Goal: Task Accomplishment & Management: Use online tool/utility

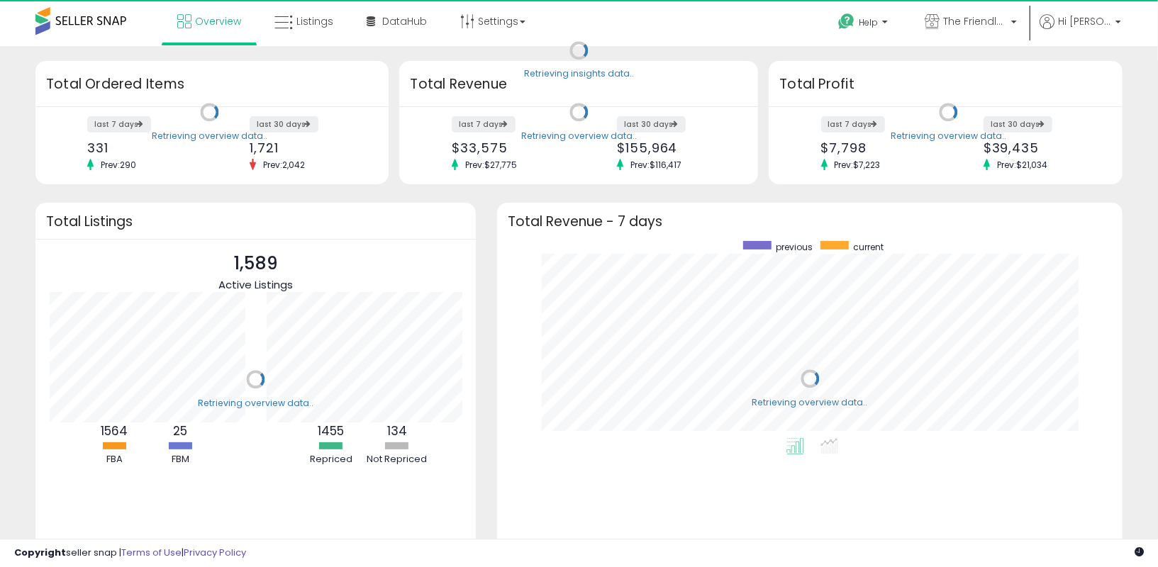
scroll to position [197, 596]
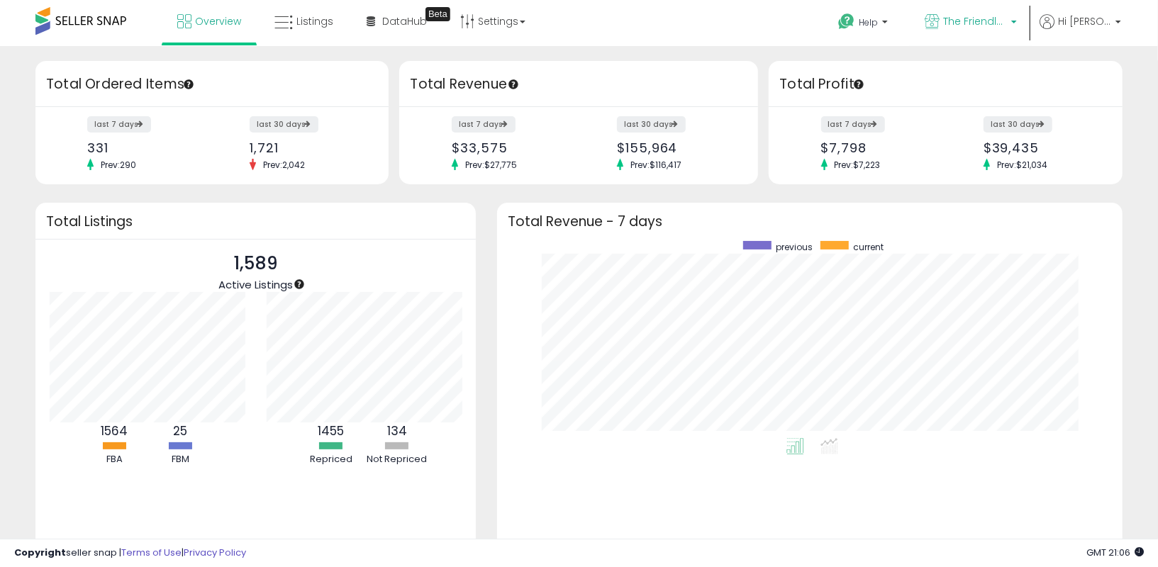
click at [988, 8] on link "The Friendly Source" at bounding box center [970, 23] width 113 height 46
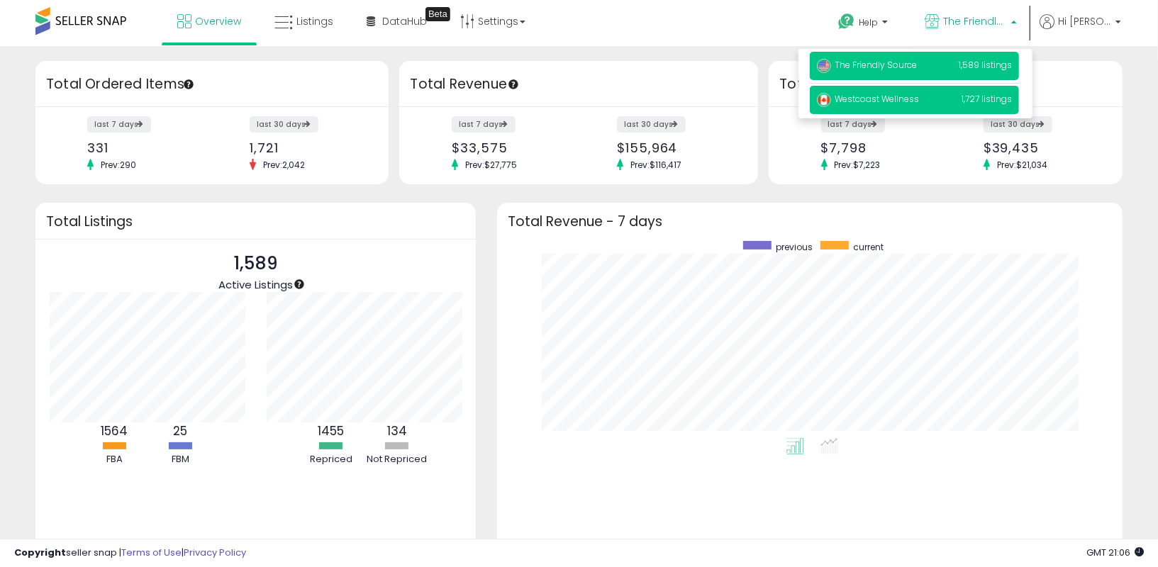
click at [831, 97] on img at bounding box center [824, 100] width 14 height 14
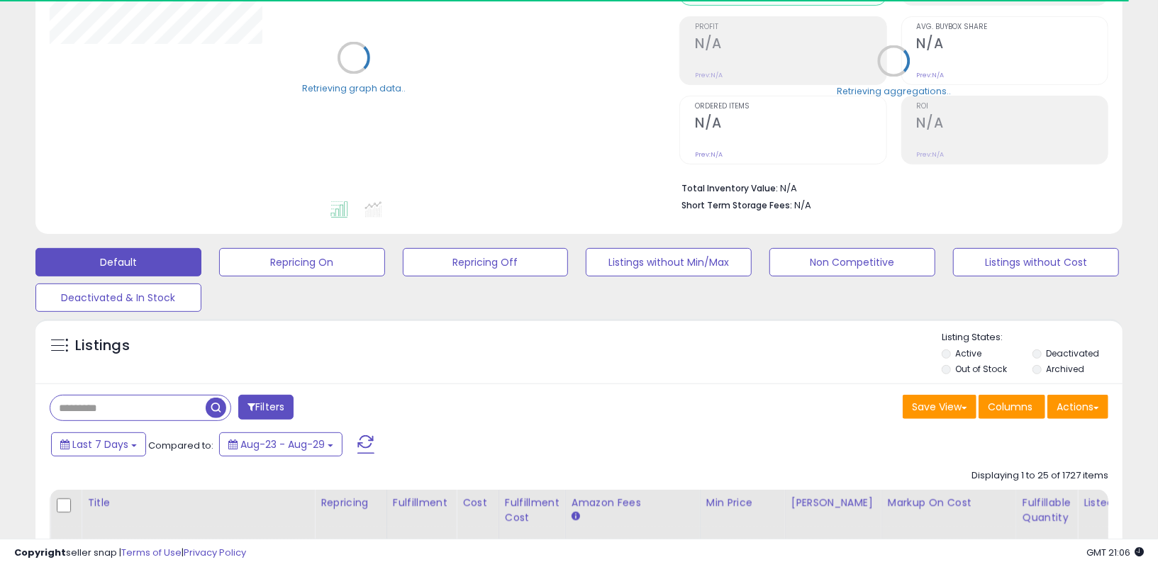
scroll to position [308, 0]
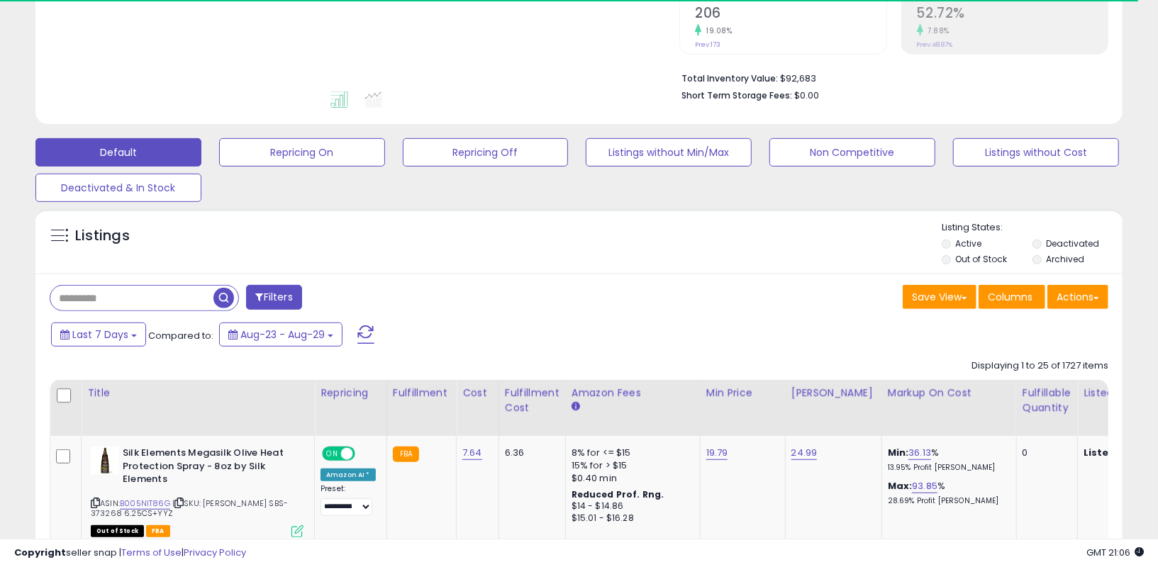
click at [159, 300] on input "text" at bounding box center [131, 298] width 163 height 25
click at [159, 299] on input "text" at bounding box center [131, 298] width 163 height 25
paste input "**********"
type input "**********"
click at [322, 302] on span "button" at bounding box center [319, 298] width 21 height 21
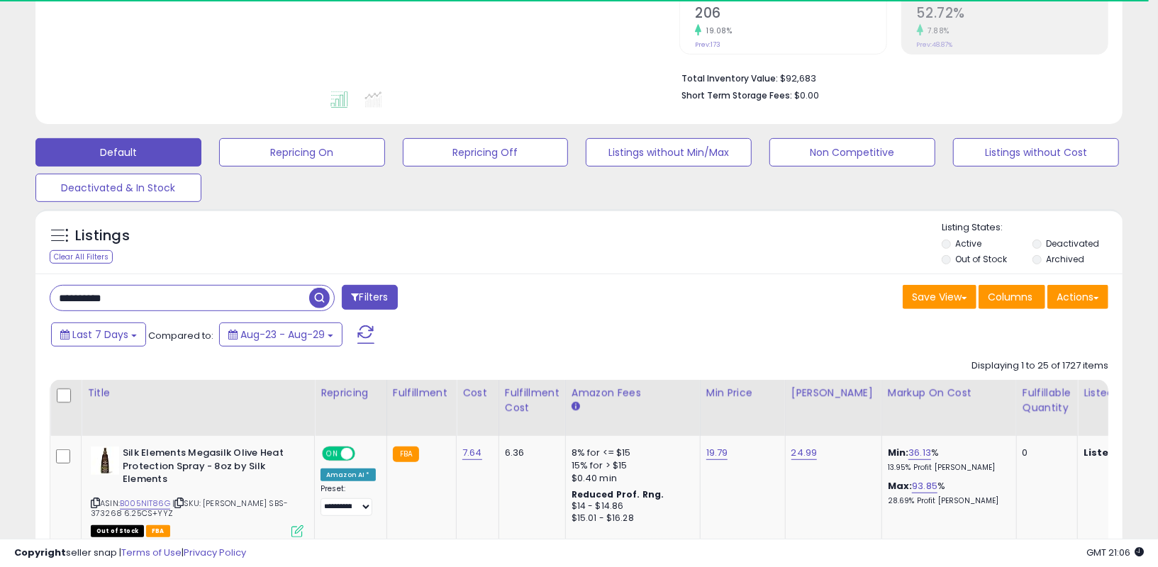
click at [0, 0] on div "Retrieving listings data.." at bounding box center [0, 0] width 0 height 0
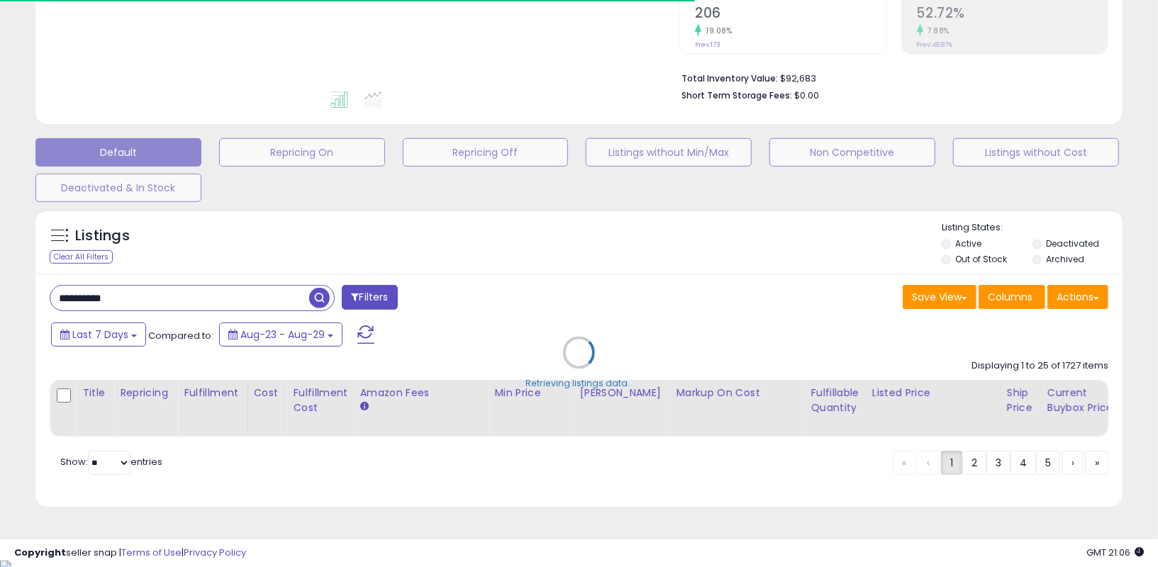
scroll to position [300, 0]
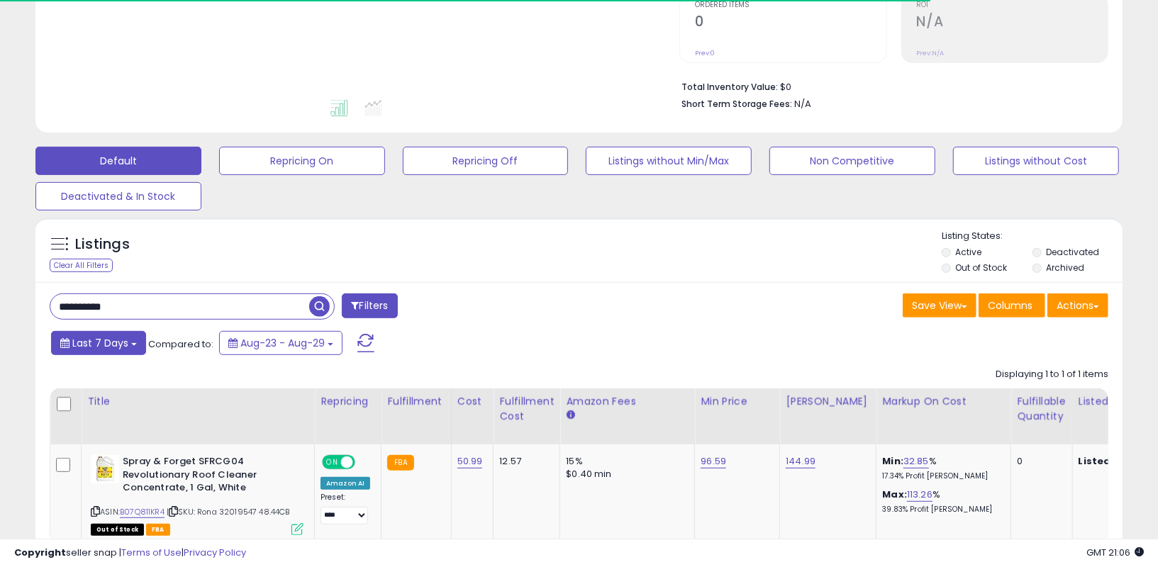
click at [100, 340] on span "Last 7 Days" at bounding box center [100, 343] width 56 height 14
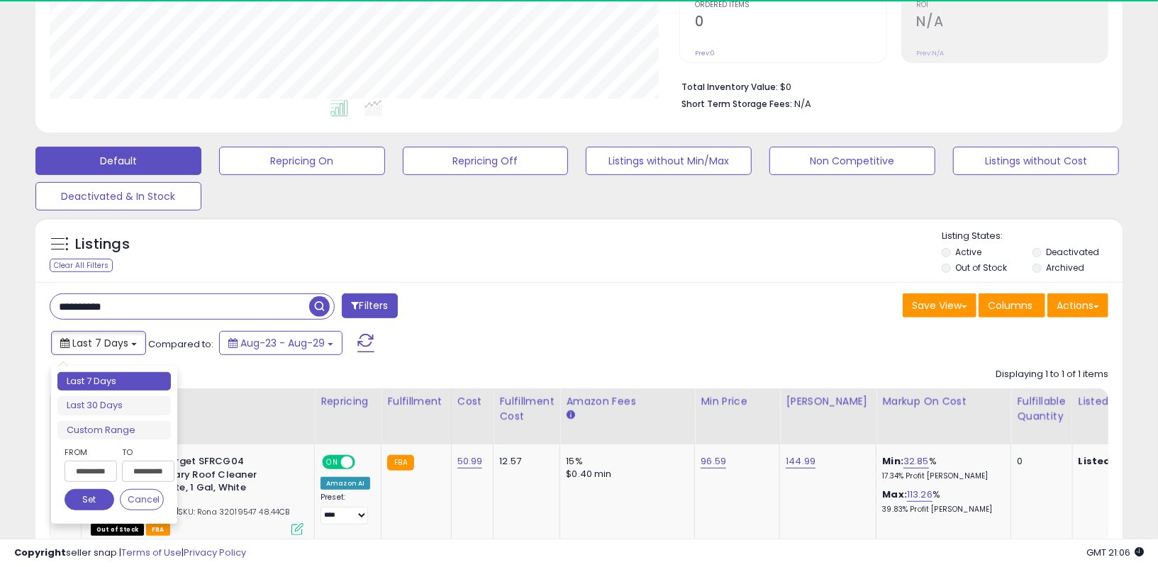
scroll to position [291, 630]
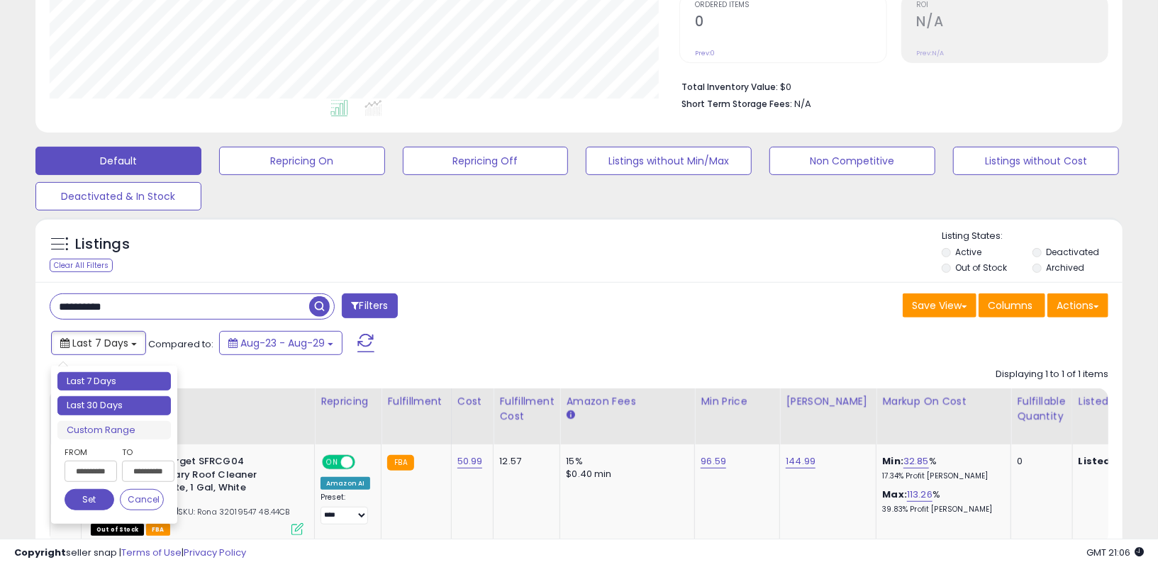
type input "**********"
click at [87, 409] on li "Last 30 Days" at bounding box center [113, 405] width 113 height 19
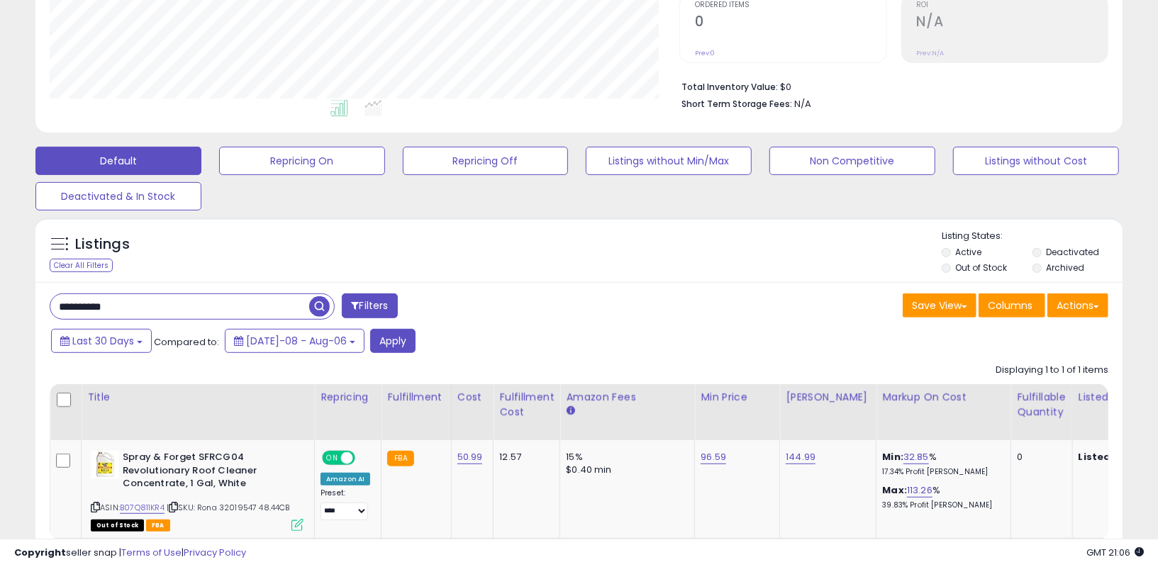
click at [372, 353] on div "Last 30 Days Compared to: [DATE]-08 - Aug-06 Apply" at bounding box center [445, 343] width 794 height 28
click at [382, 344] on button "Apply" at bounding box center [392, 341] width 45 height 24
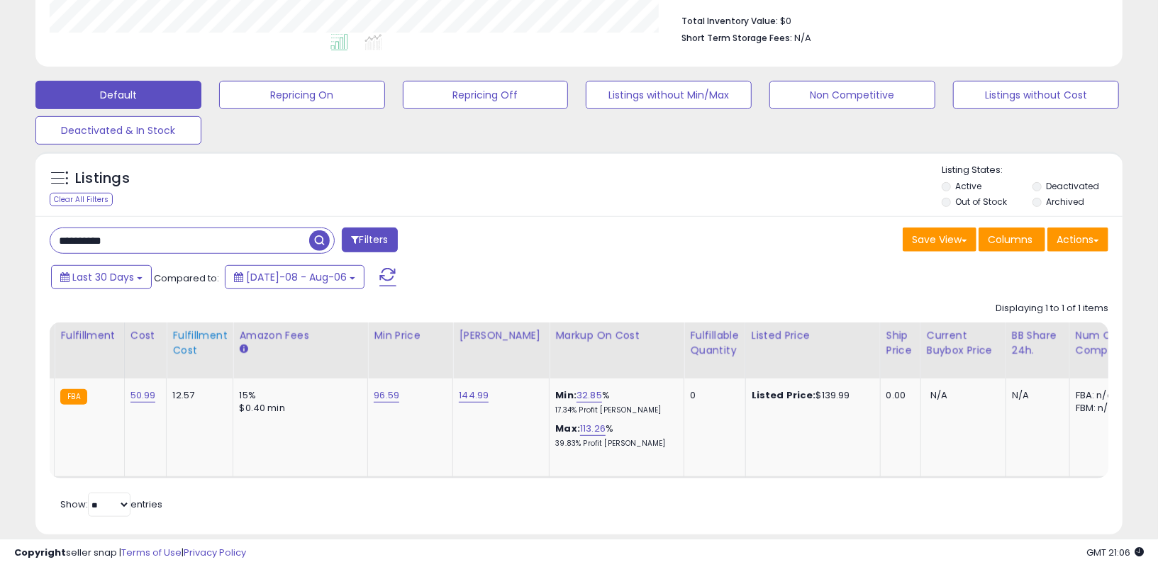
scroll to position [0, 137]
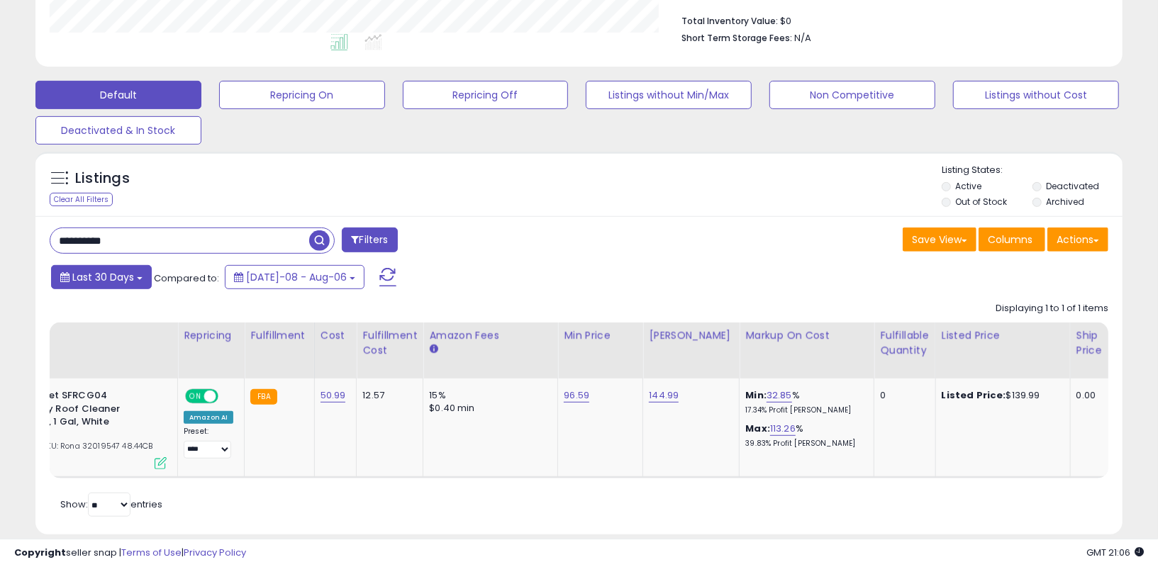
click at [128, 276] on span "Last 30 Days" at bounding box center [103, 277] width 62 height 14
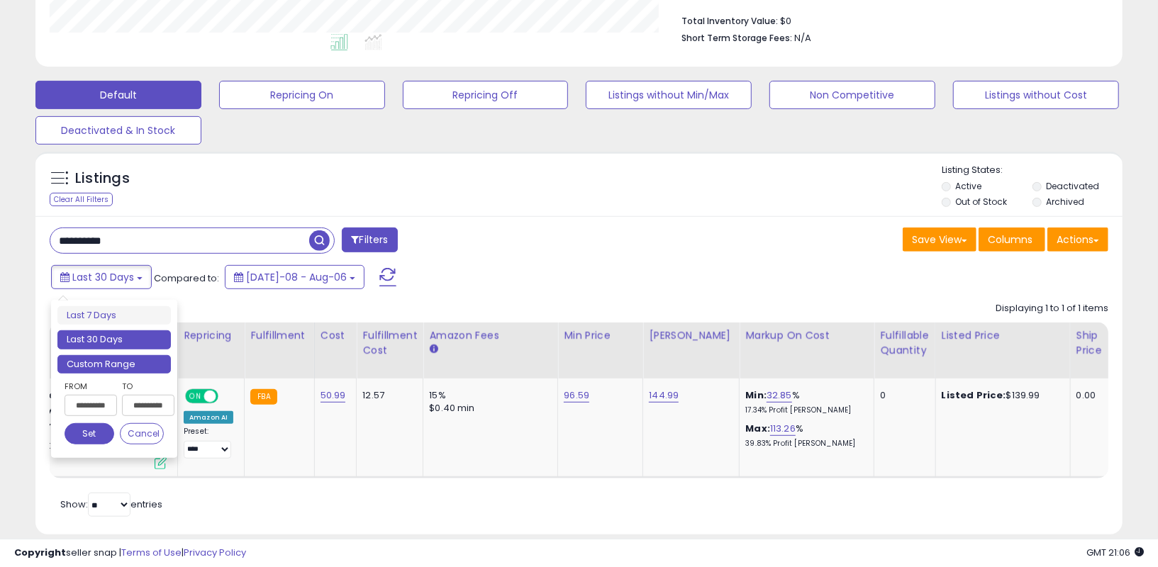
click at [102, 364] on li "Custom Range" at bounding box center [113, 364] width 113 height 19
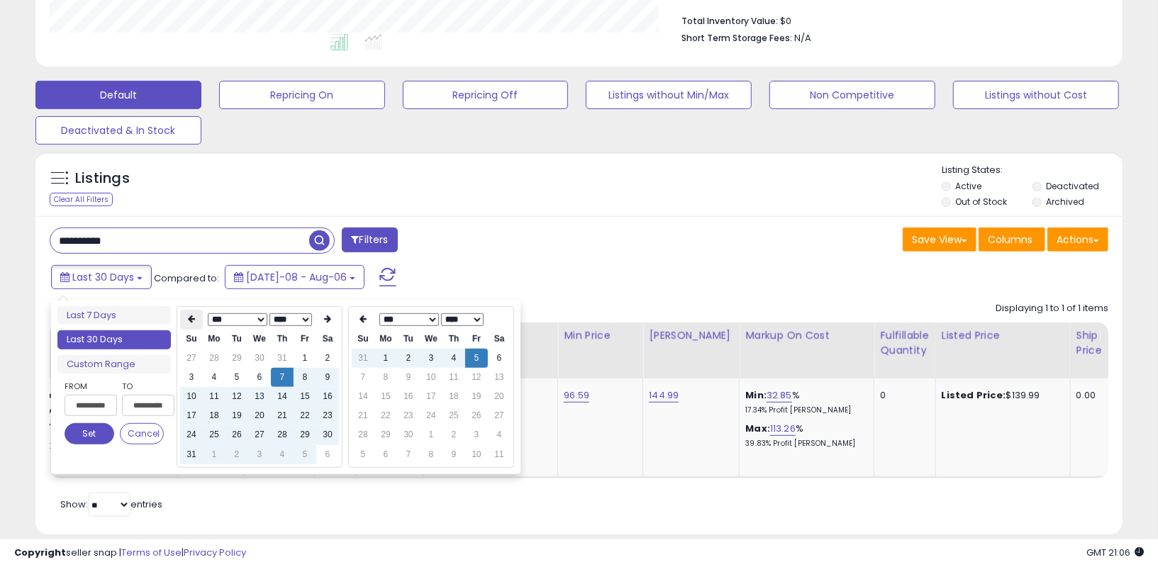
click at [185, 318] on th at bounding box center [191, 320] width 23 height 20
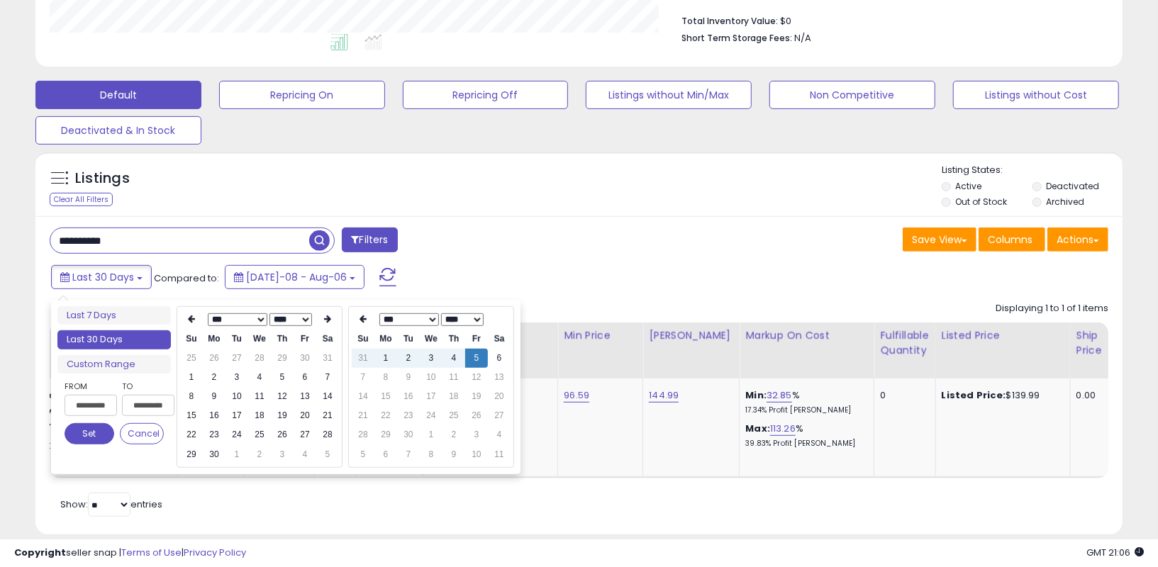
click at [185, 318] on th at bounding box center [191, 320] width 23 height 20
type input "**********"
click at [282, 355] on td "1" at bounding box center [282, 358] width 23 height 19
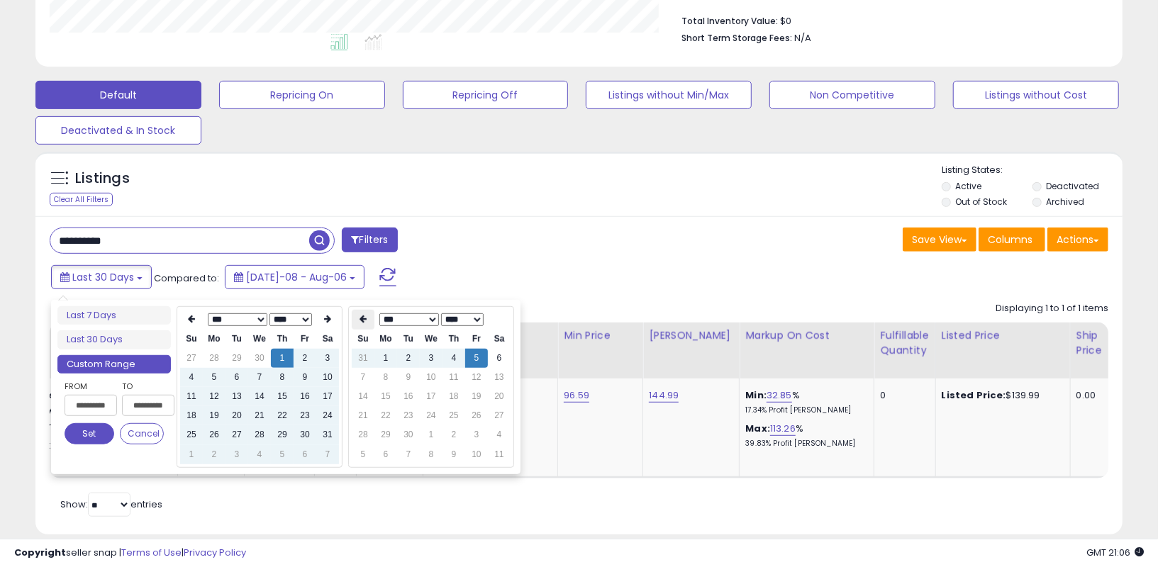
click at [362, 316] on icon at bounding box center [363, 319] width 7 height 9
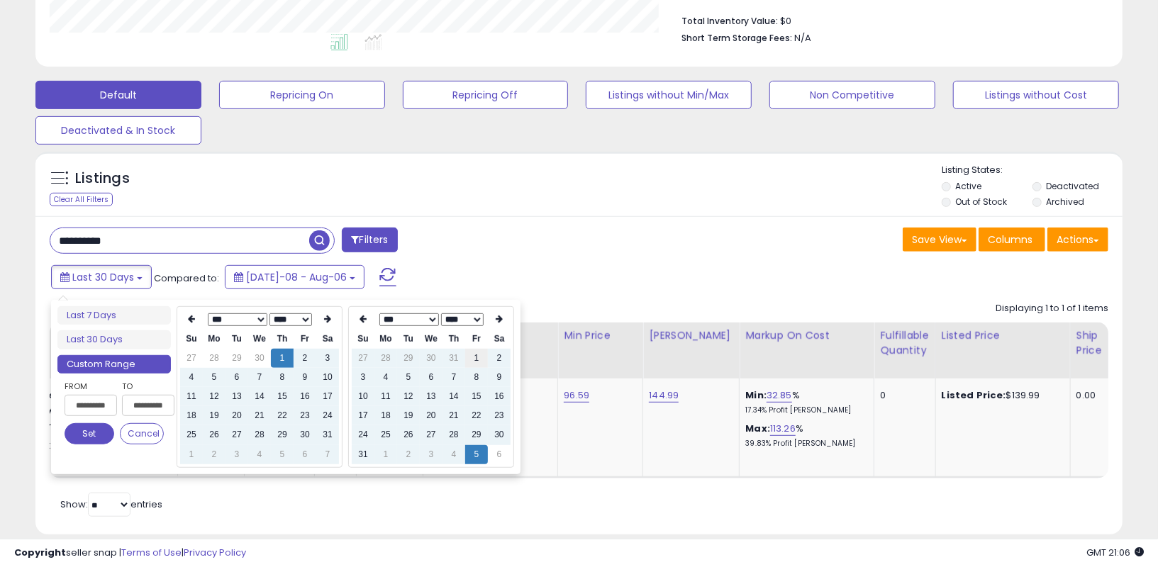
type input "**********"
click at [477, 357] on td "1" at bounding box center [476, 358] width 23 height 19
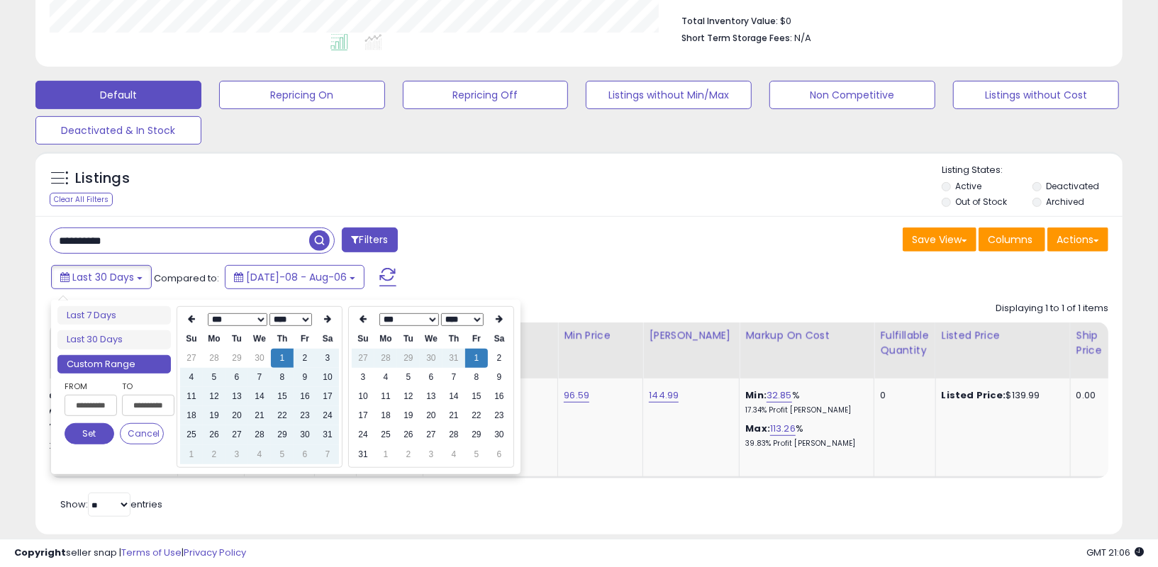
click at [86, 428] on button "Set" at bounding box center [90, 433] width 50 height 21
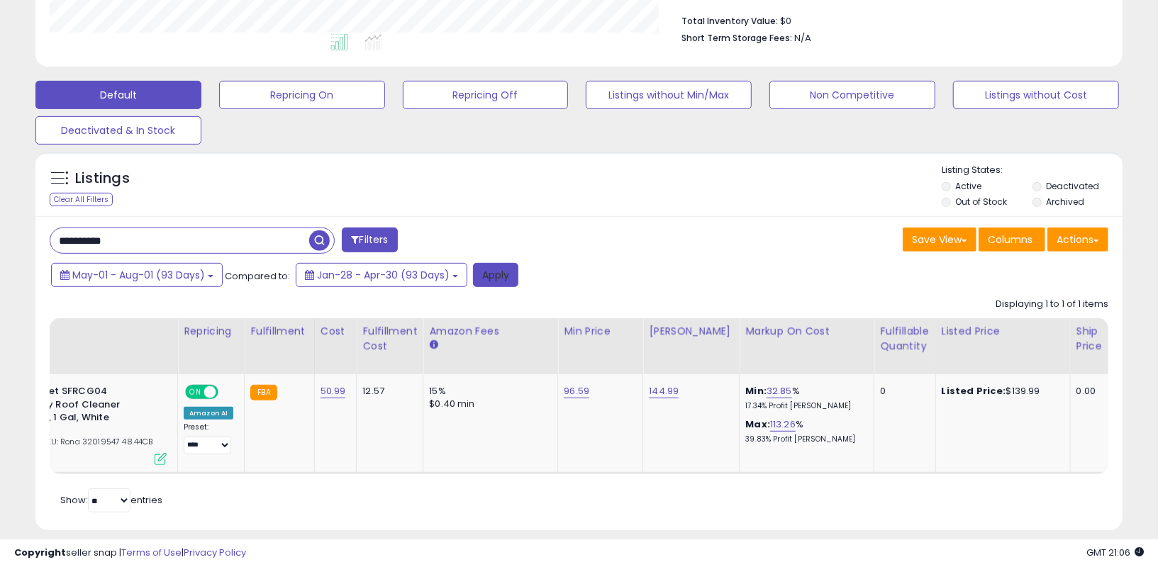
click at [496, 279] on button "Apply" at bounding box center [495, 275] width 45 height 24
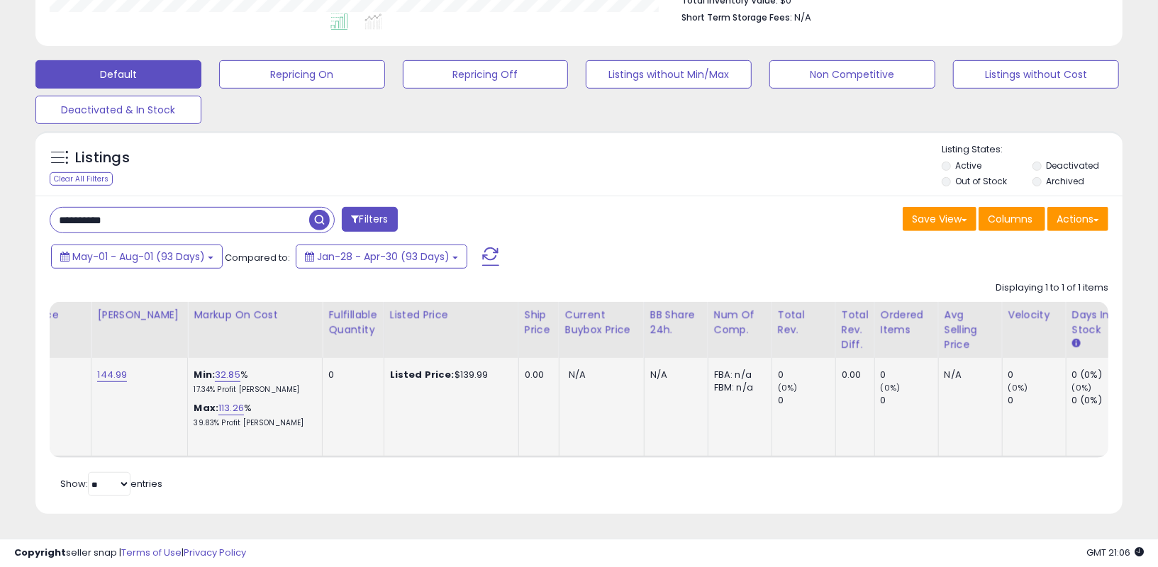
scroll to position [0, 0]
